Goal: Transaction & Acquisition: Obtain resource

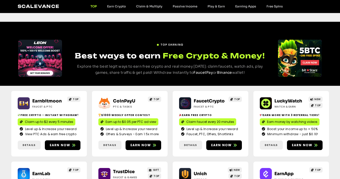
scroll to position [26, 0]
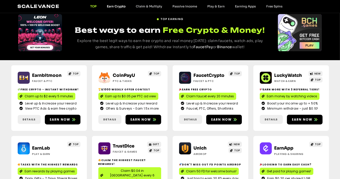
click at [119, 6] on link "Earn Crypto" at bounding box center [116, 6] width 29 height 4
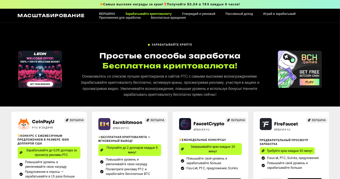
click at [167, 30] on div "ЗАРАБАТЫВАЙТЕ КРИПТО Простые способы заработка Бесплатная криптовалюта!" at bounding box center [170, 65] width 340 height 84
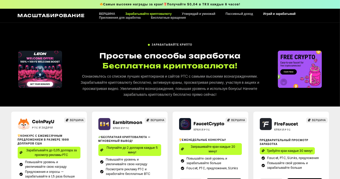
click at [276, 13] on font "Играй и зарабатывай" at bounding box center [279, 14] width 32 height 4
